Goal: Task Accomplishment & Management: Use online tool/utility

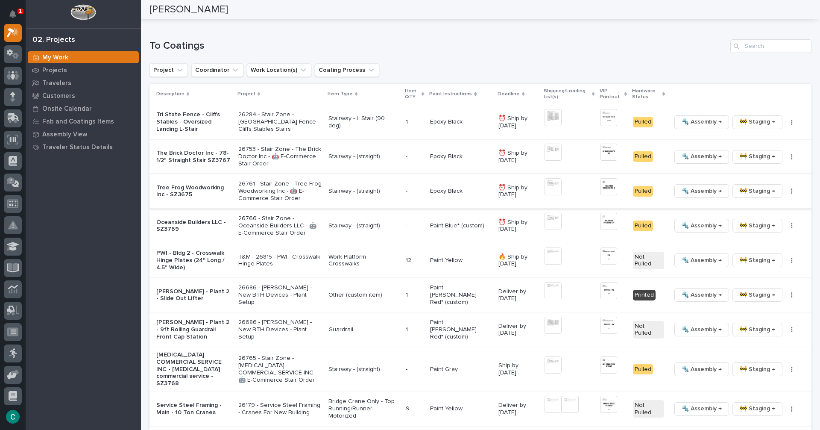
scroll to position [686, 0]
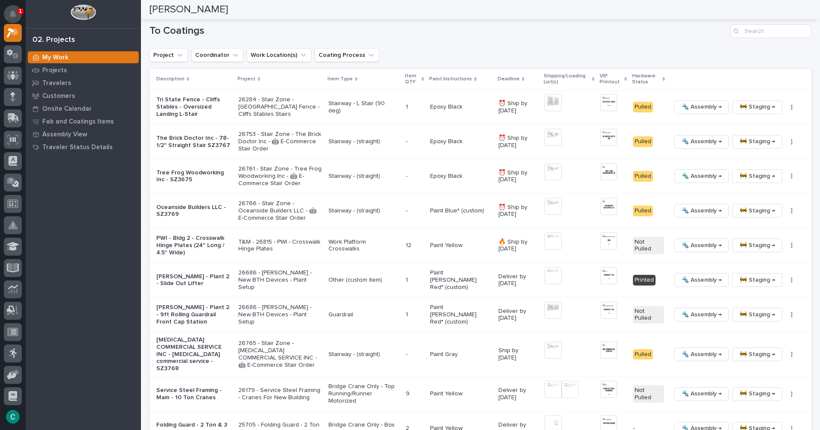
click at [8, 15] on button "Notifications" at bounding box center [13, 14] width 18 height 18
click at [45, 15] on div at bounding box center [83, 14] width 115 height 28
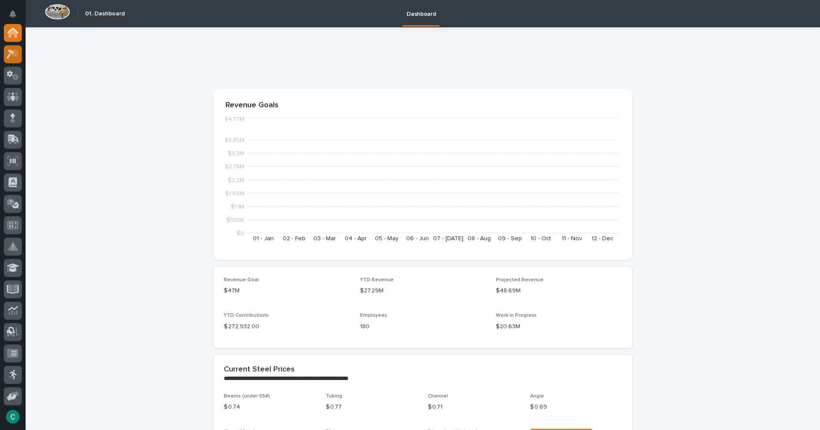
click at [16, 55] on icon at bounding box center [15, 53] width 7 height 9
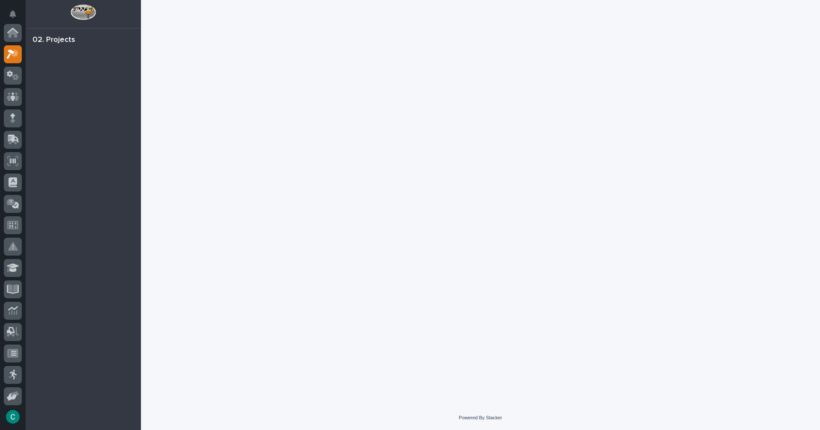
scroll to position [21, 0]
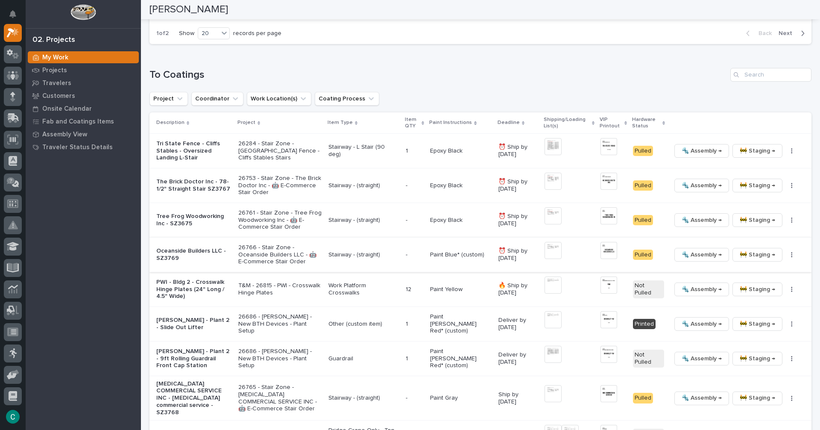
scroll to position [812, 0]
click at [695, 285] on span "🔩 Assembly →" at bounding box center [702, 288] width 40 height 10
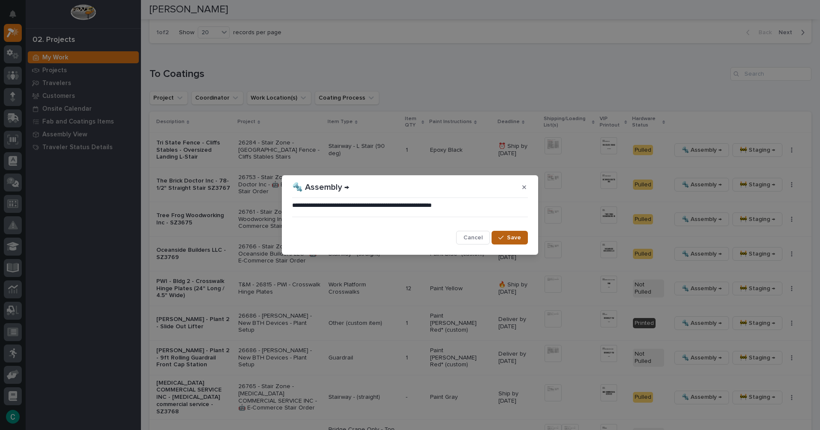
click at [509, 241] on span "Save" at bounding box center [514, 238] width 14 height 8
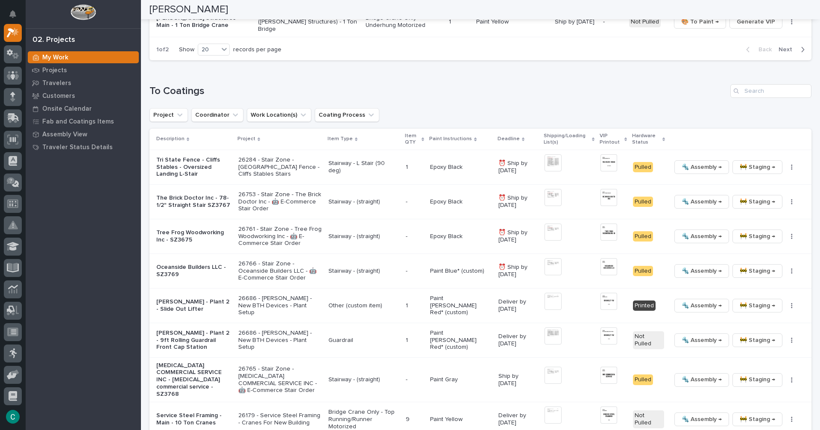
scroll to position [806, 0]
